Goal: Task Accomplishment & Management: Use online tool/utility

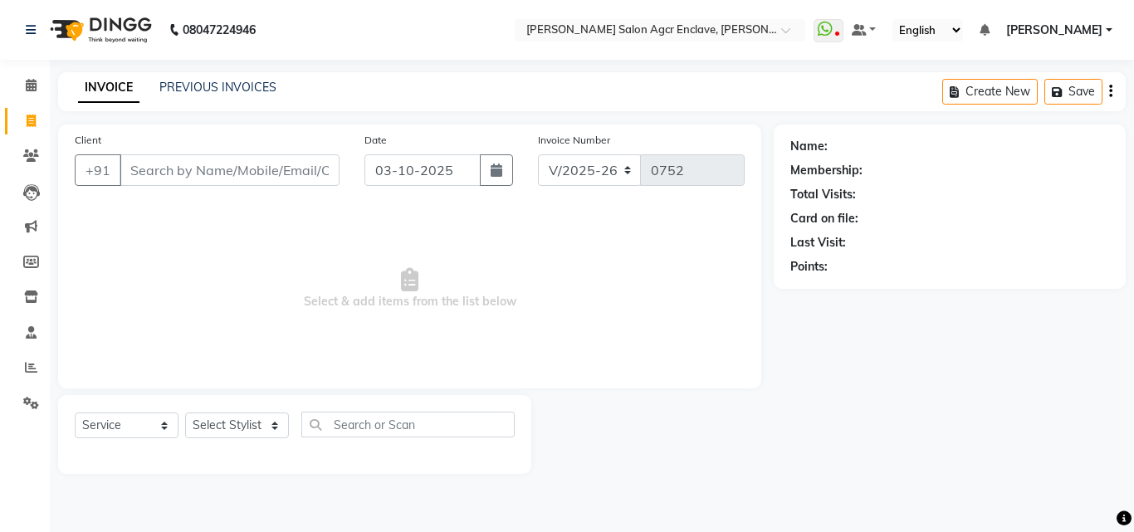
select select "8560"
select select "service"
click at [573, 298] on span "Select & add items from the list below" at bounding box center [410, 289] width 670 height 166
click at [28, 333] on icon at bounding box center [31, 332] width 11 height 12
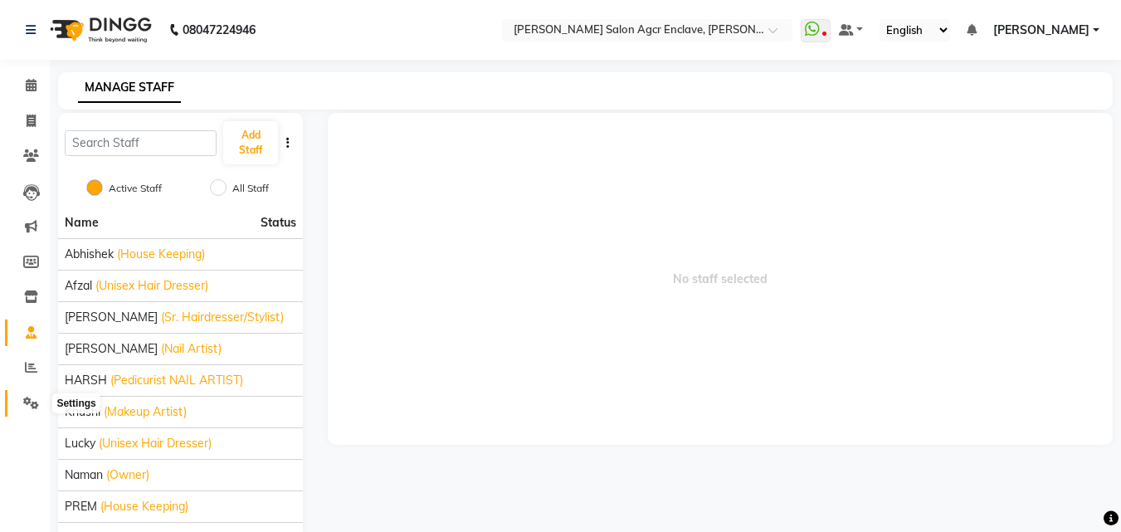
click at [34, 394] on span at bounding box center [31, 403] width 29 height 19
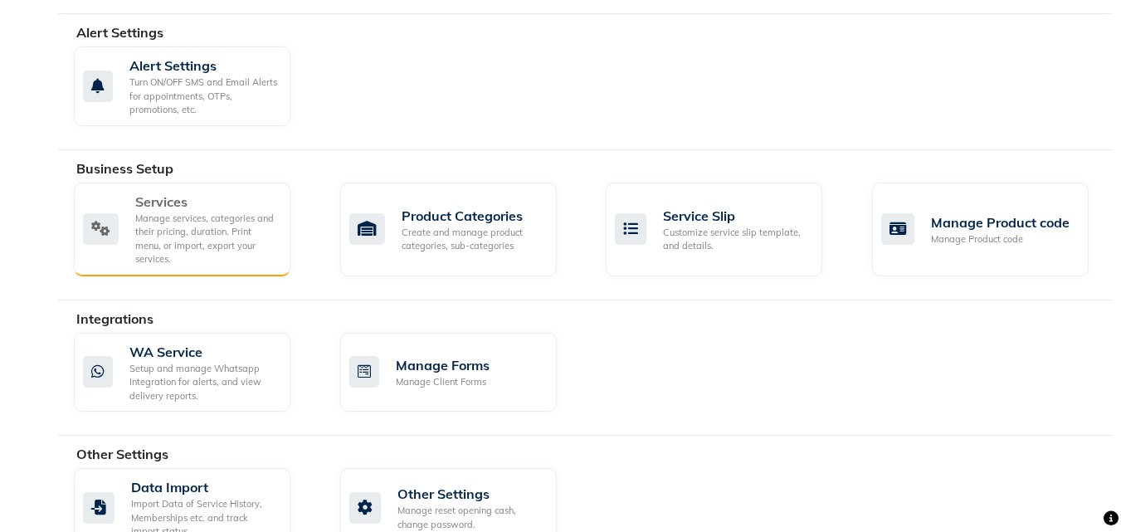
scroll to position [493, 0]
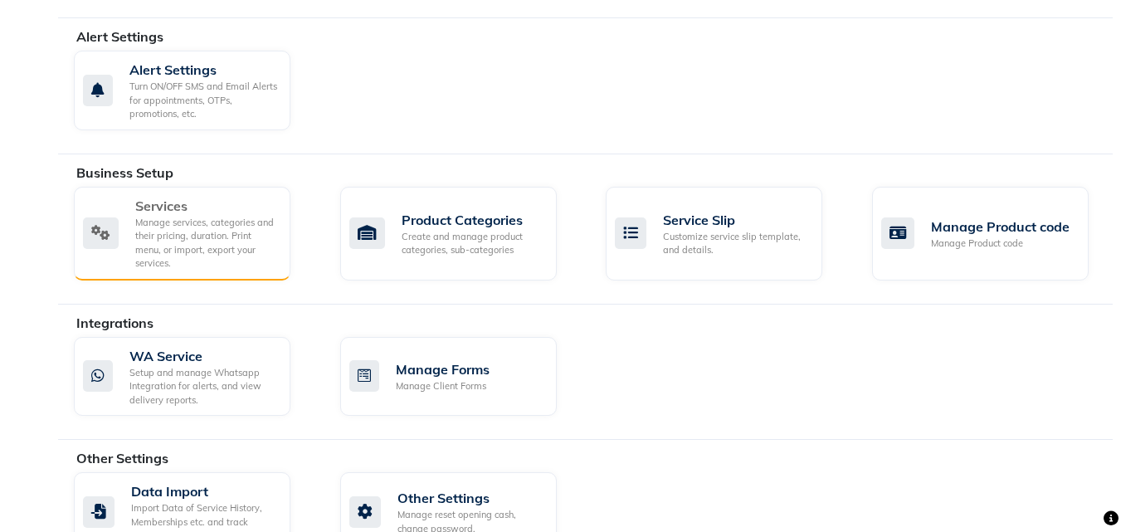
click at [183, 256] on div "Services Manage services, categories and their pricing, duration. Print menu, o…" at bounding box center [182, 234] width 217 height 94
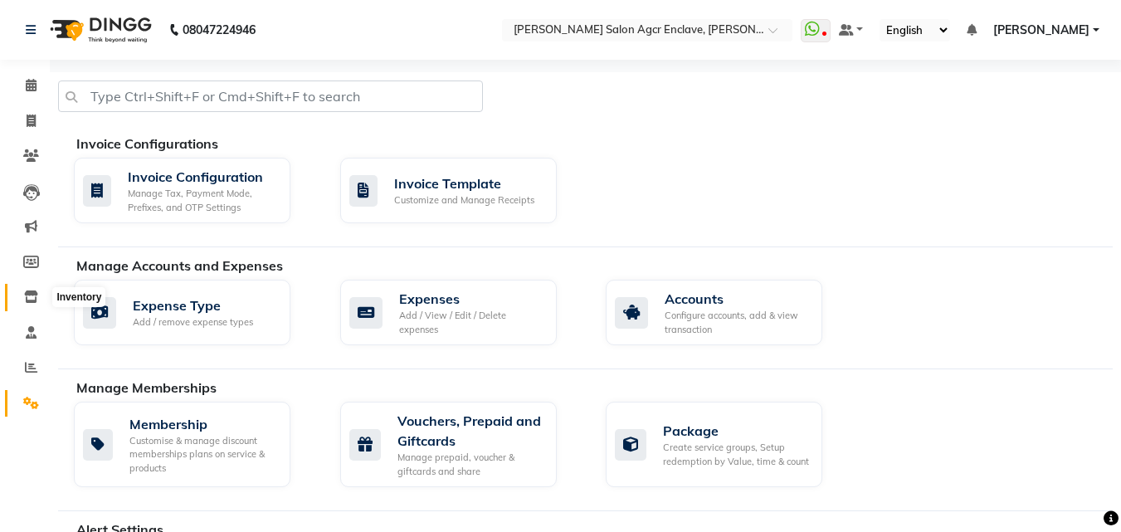
click at [29, 295] on icon at bounding box center [31, 297] width 14 height 12
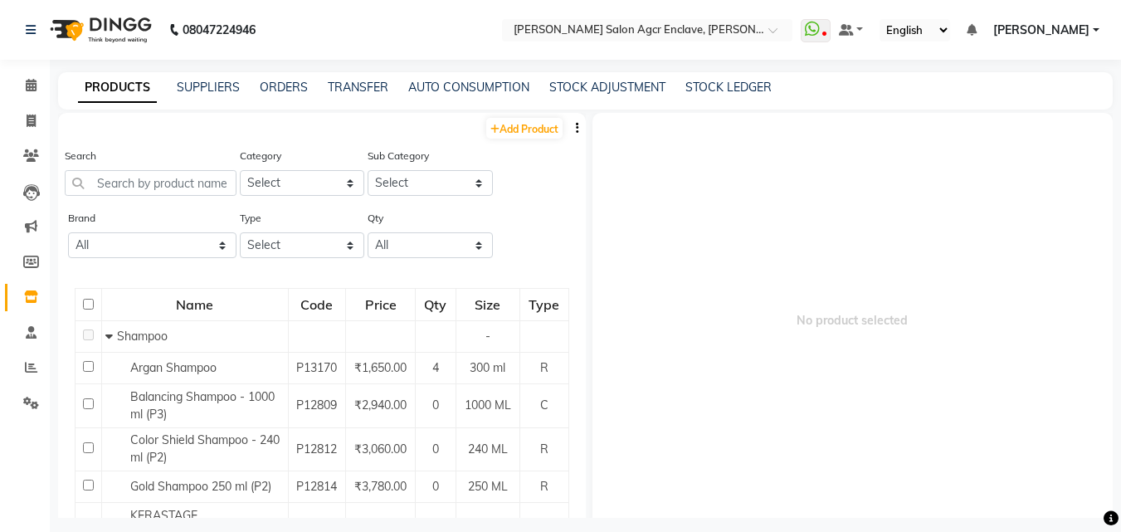
click at [29, 354] on li "Reports" at bounding box center [25, 368] width 50 height 36
click at [29, 330] on icon at bounding box center [31, 332] width 11 height 12
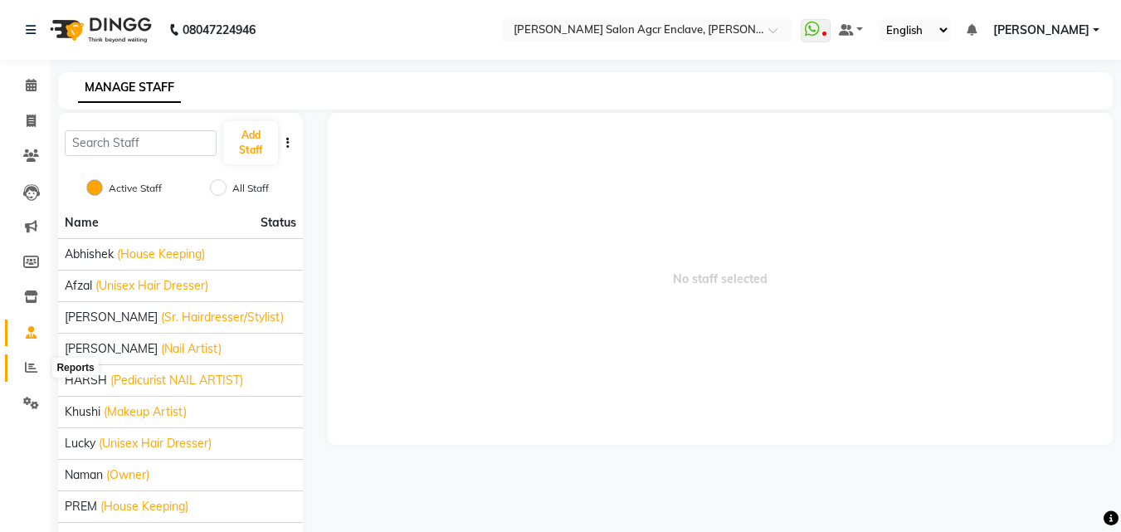
click at [29, 365] on icon at bounding box center [31, 367] width 12 height 12
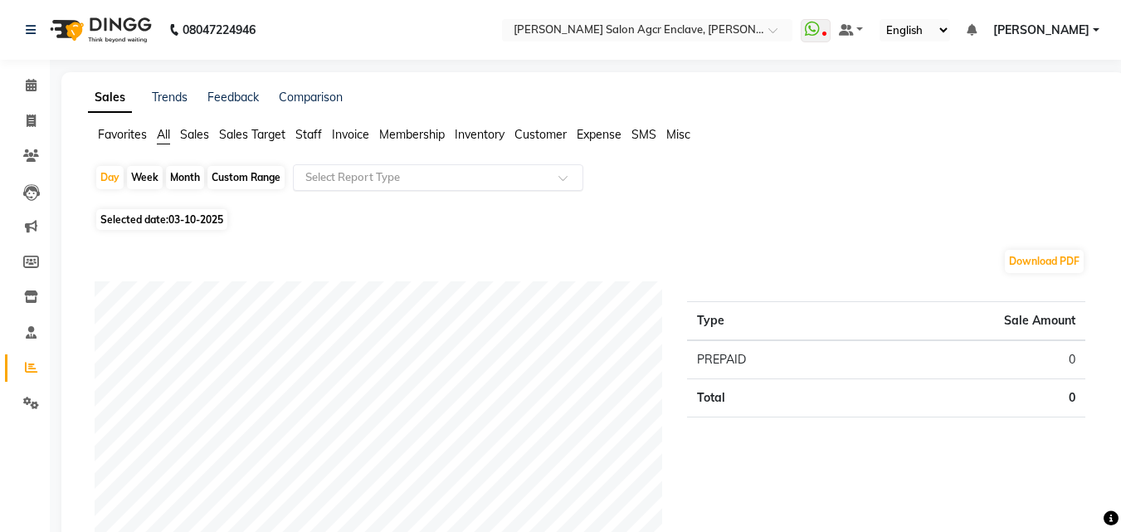
click at [330, 173] on input "text" at bounding box center [421, 177] width 239 height 17
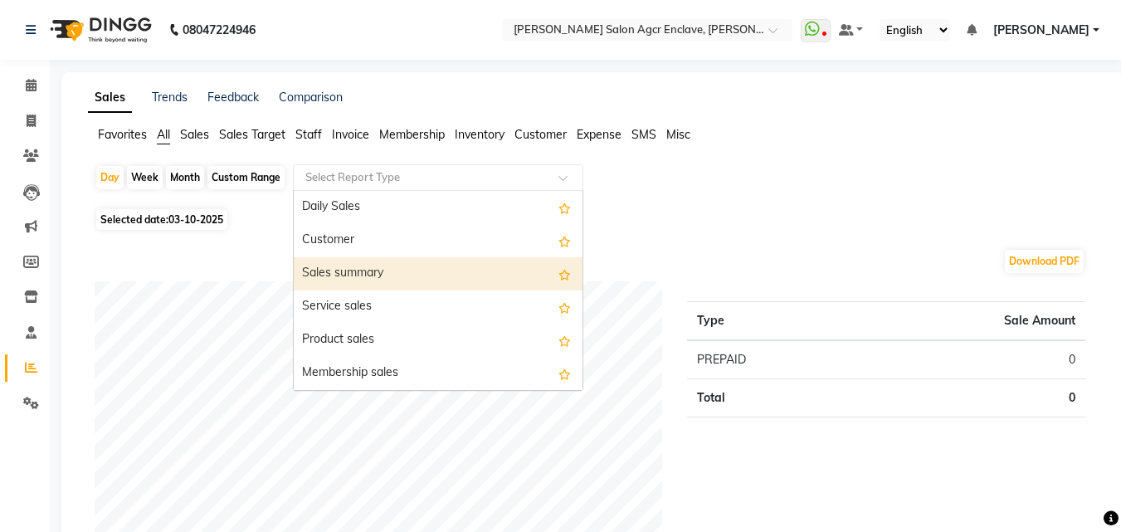
click at [368, 263] on div "Sales summary" at bounding box center [438, 273] width 289 height 33
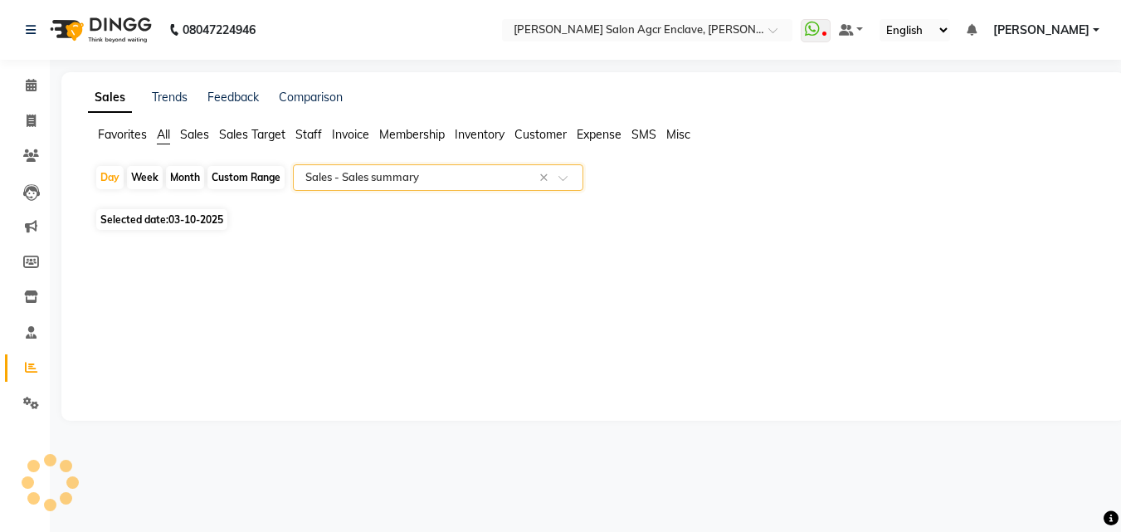
select select "full_report"
select select "csv"
click at [305, 134] on span "Staff" at bounding box center [309, 134] width 27 height 15
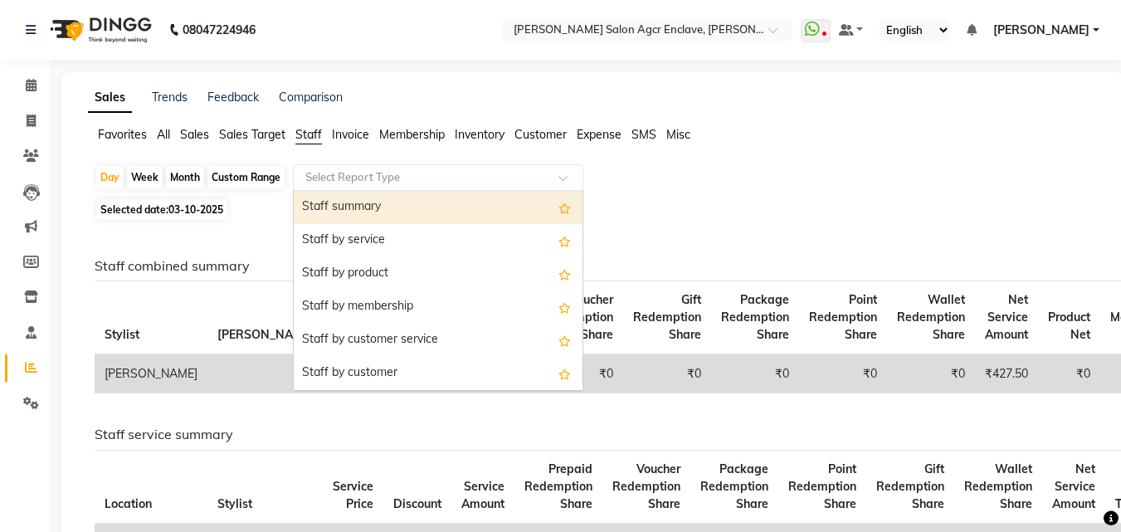
click at [344, 172] on input "text" at bounding box center [421, 177] width 239 height 17
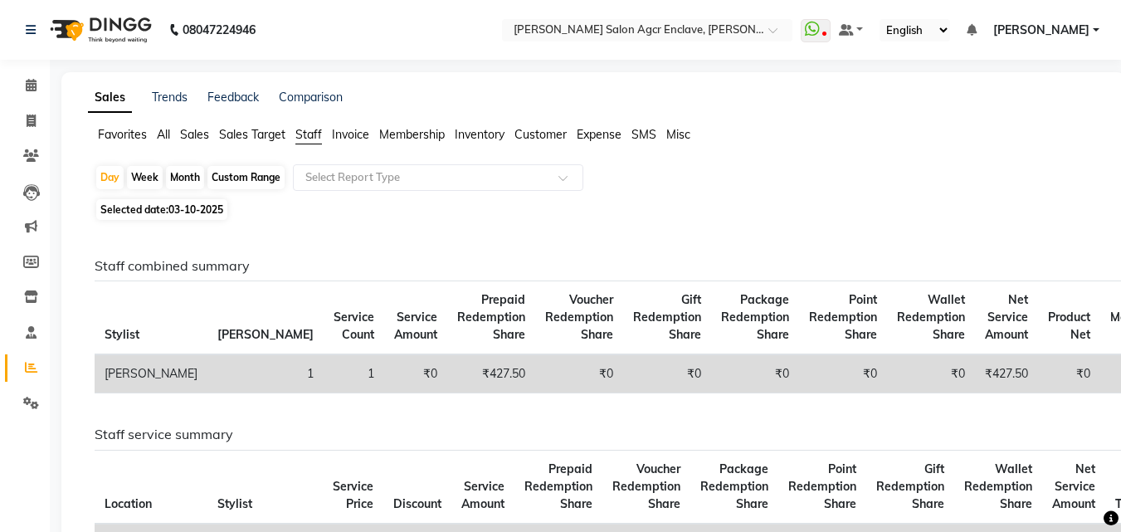
click at [176, 276] on div "Staff combined summary Stylist Bill Count Service Count Service Amount Prepaid …" at bounding box center [590, 332] width 1016 height 149
click at [169, 210] on span "Selected date: 03-10-2025" at bounding box center [161, 209] width 131 height 21
select select "10"
select select "2025"
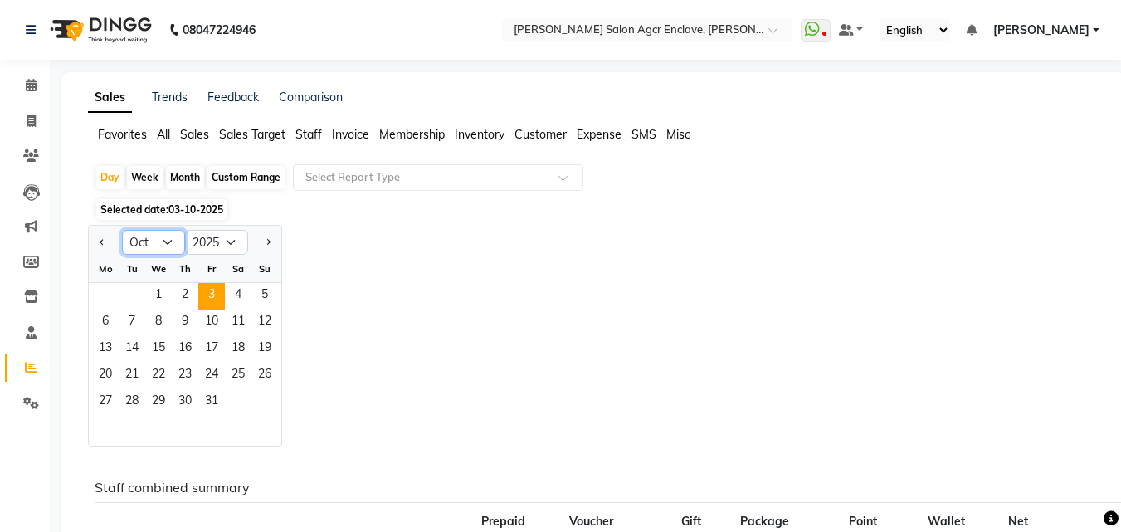
click at [134, 244] on select "Jan Feb Mar Apr May Jun [DATE] Aug Sep Oct Nov Dec" at bounding box center [153, 242] width 63 height 25
click at [100, 237] on button "Previous month" at bounding box center [101, 242] width 13 height 27
select select "9"
click at [112, 296] on span "1" at bounding box center [105, 296] width 27 height 27
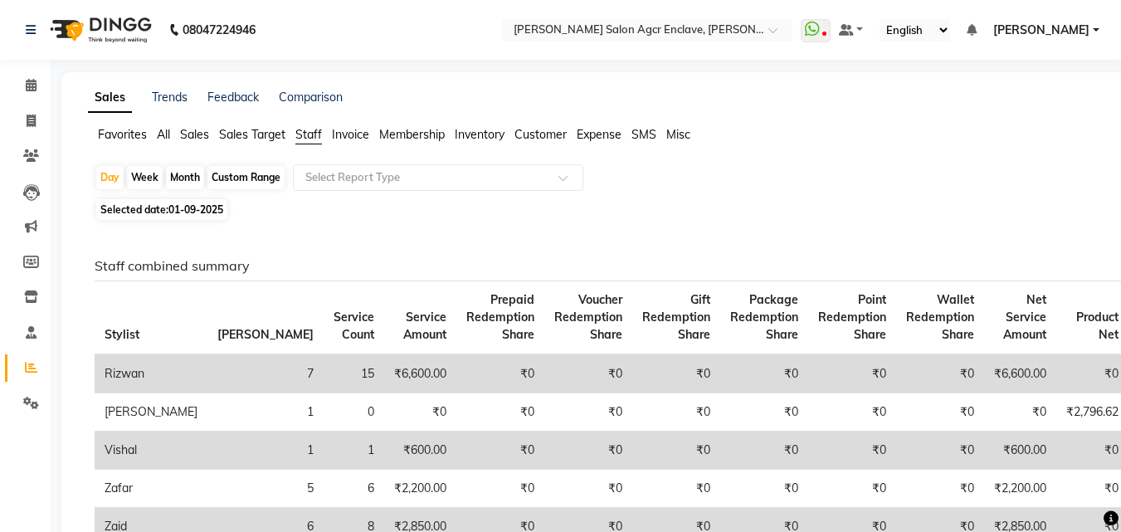
click at [188, 172] on div "Month" at bounding box center [185, 177] width 38 height 23
select select "9"
select select "2025"
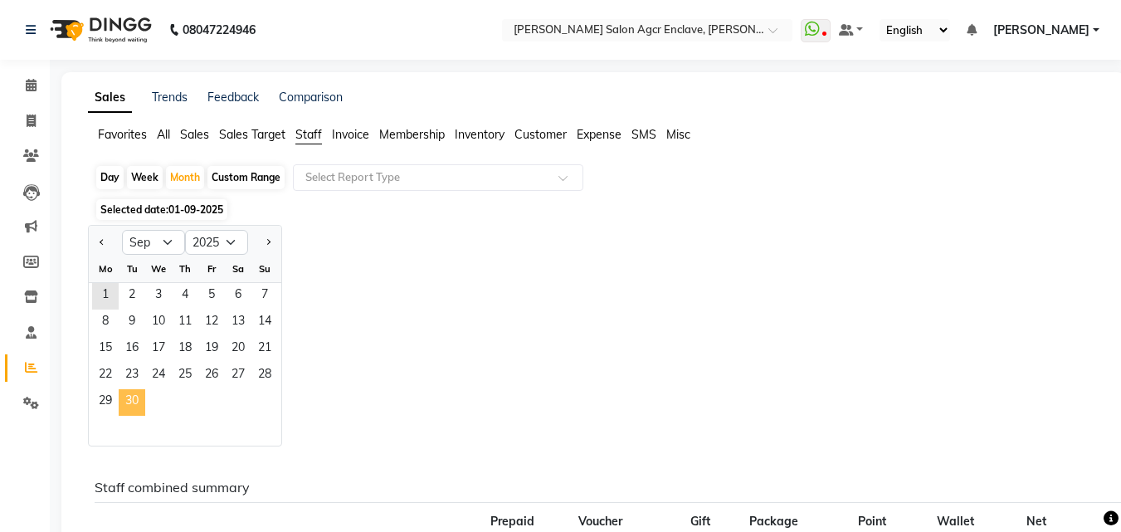
click at [134, 393] on span "30" at bounding box center [132, 402] width 27 height 27
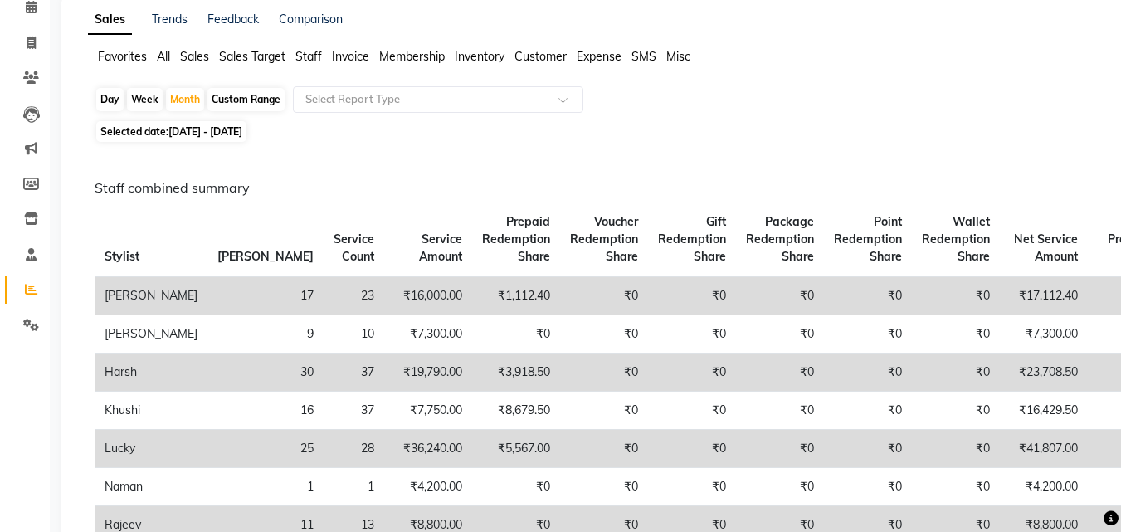
scroll to position [84, 0]
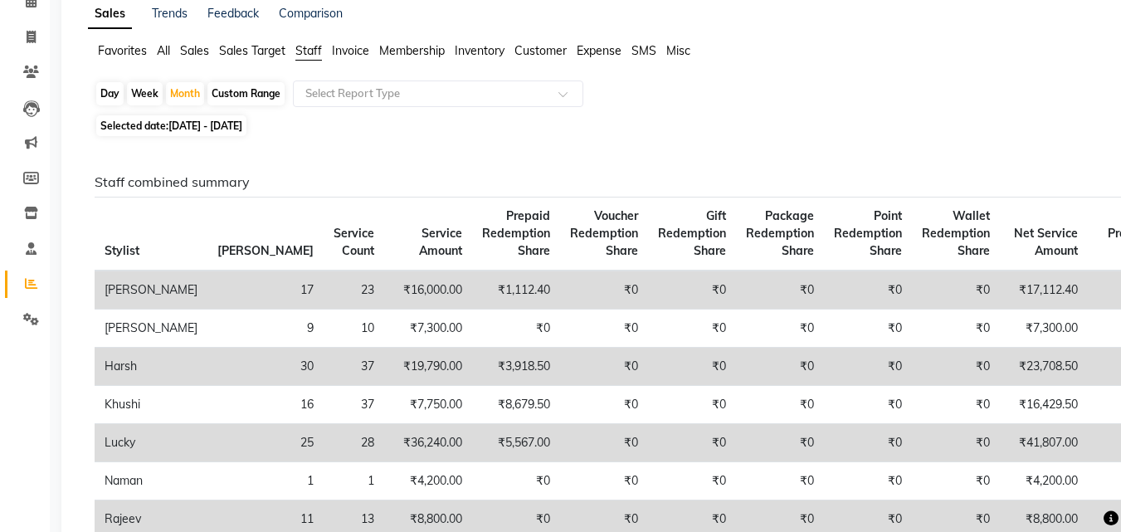
click at [559, 178] on h6 "Staff combined summary" at bounding box center [590, 182] width 991 height 16
drag, startPoint x: 559, startPoint y: 136, endPoint x: 559, endPoint y: 146, distance: 10.0
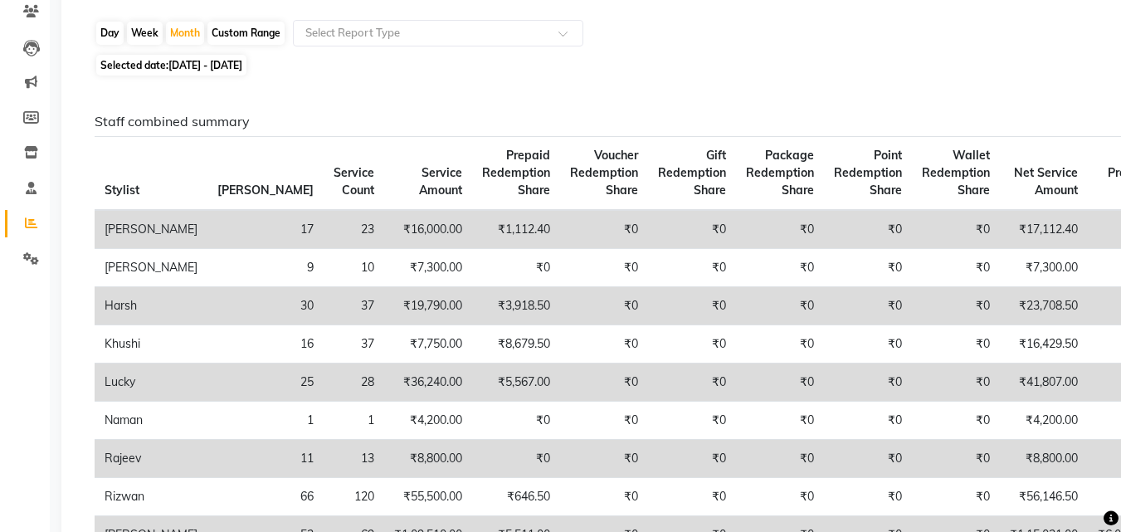
scroll to position [148, 0]
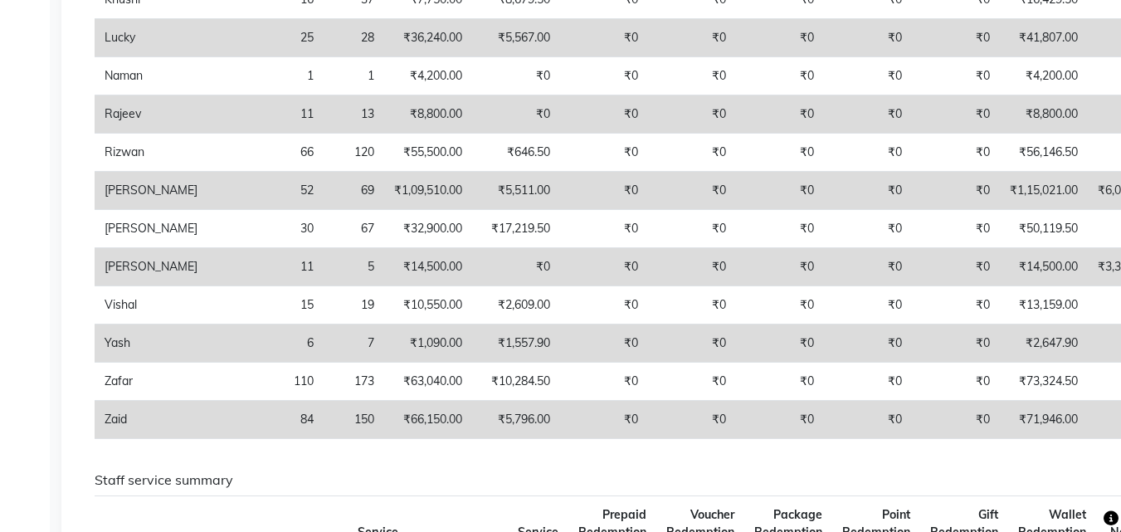
scroll to position [490, 0]
click at [648, 192] on td "₹0" at bounding box center [692, 190] width 88 height 38
click at [736, 187] on td "₹0" at bounding box center [780, 190] width 88 height 38
click at [648, 182] on td "₹0" at bounding box center [692, 190] width 88 height 38
click at [736, 191] on td "₹0" at bounding box center [780, 190] width 88 height 38
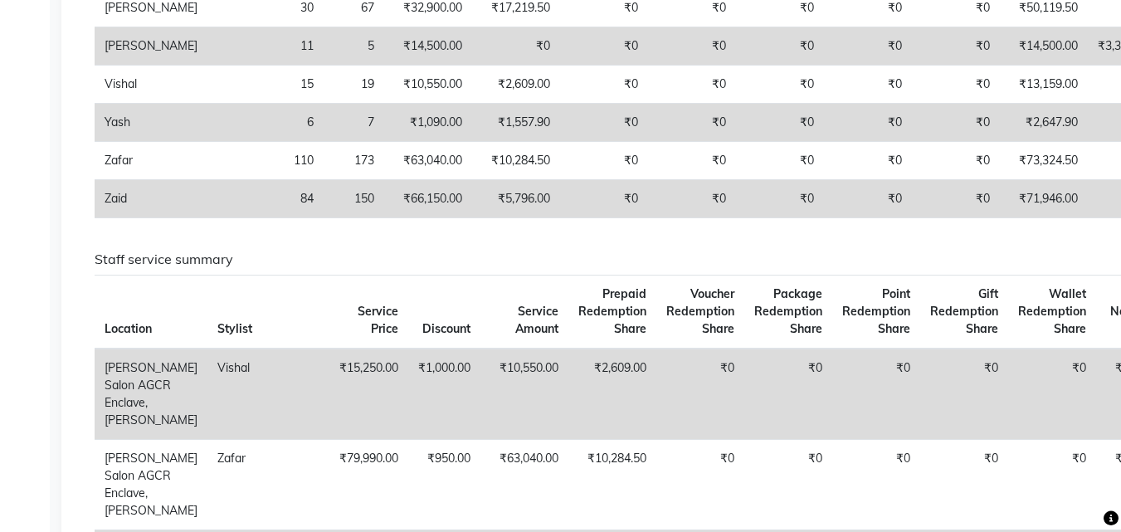
scroll to position [701, 0]
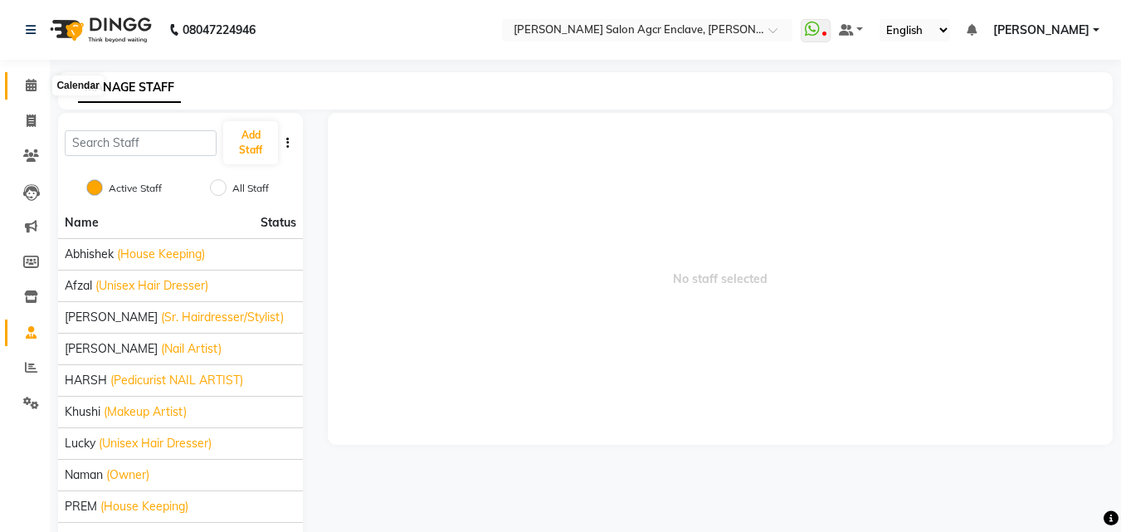
click at [33, 84] on icon at bounding box center [31, 85] width 11 height 12
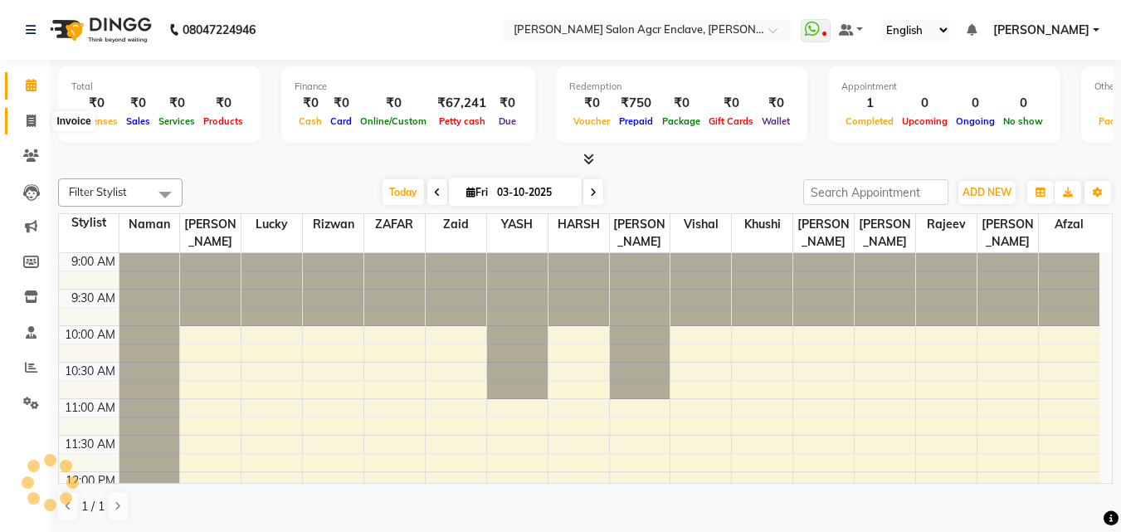
click at [34, 115] on icon at bounding box center [31, 121] width 9 height 12
select select "service"
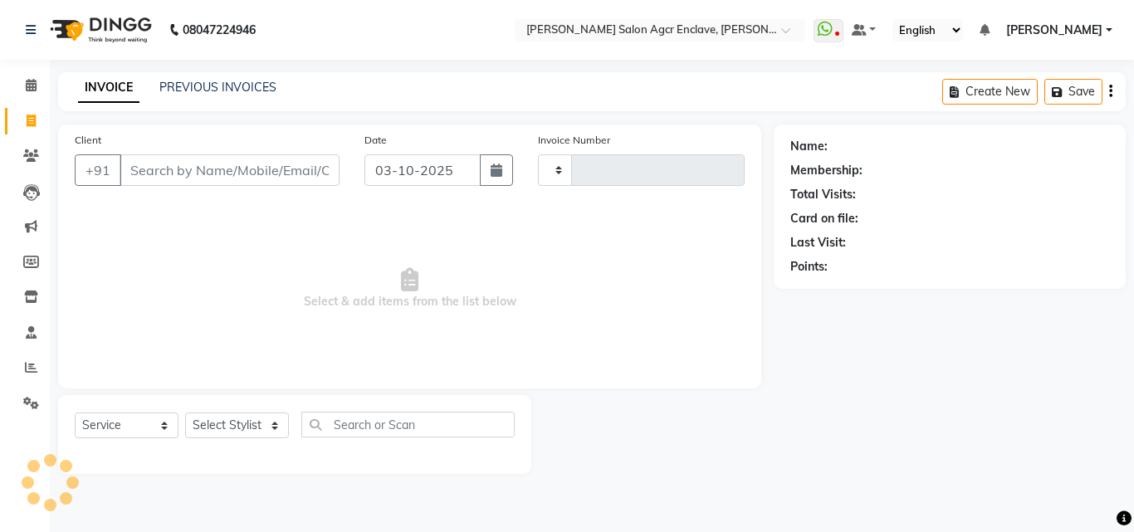
type input "0752"
select select "8560"
click at [628, 330] on span "Select & add items from the list below" at bounding box center [410, 289] width 670 height 166
